Goal: Obtain resource: Obtain resource

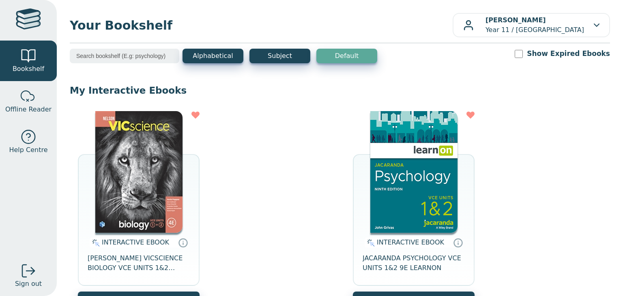
click at [376, 210] on img at bounding box center [413, 172] width 87 height 122
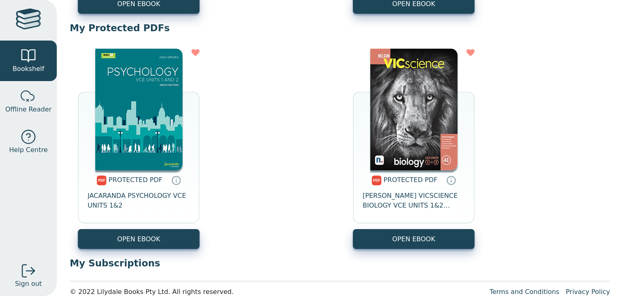
scroll to position [298, 0]
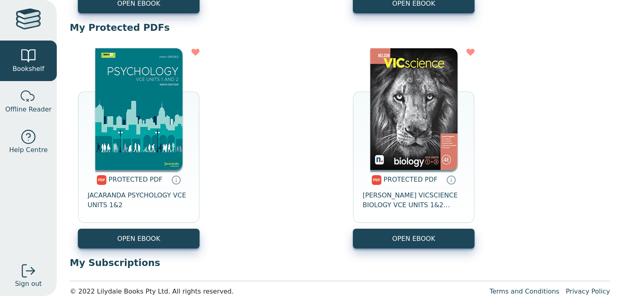
click at [141, 129] on img at bounding box center [138, 109] width 87 height 122
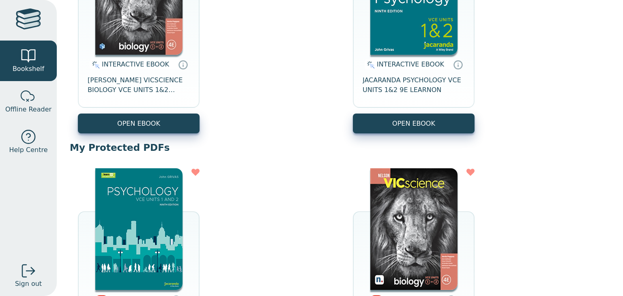
scroll to position [176, 0]
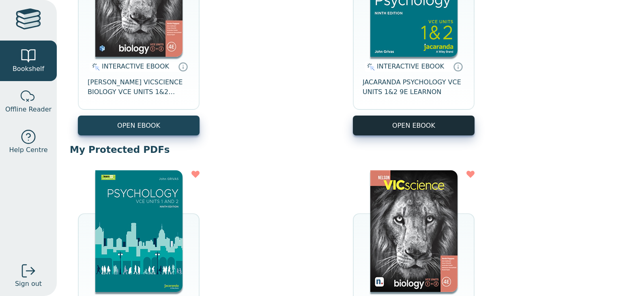
click at [374, 128] on button "OPEN EBOOK" at bounding box center [414, 126] width 122 height 20
